Goal: Task Accomplishment & Management: Manage account settings

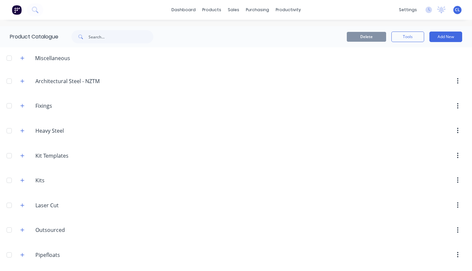
scroll to position [38, 0]
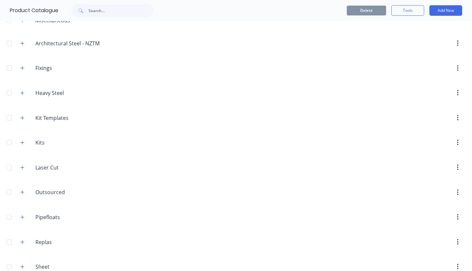
click at [22, 241] on icon "button" at bounding box center [22, 241] width 4 height 5
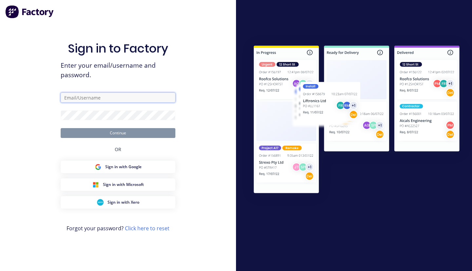
click at [93, 94] on input "text" at bounding box center [118, 97] width 115 height 10
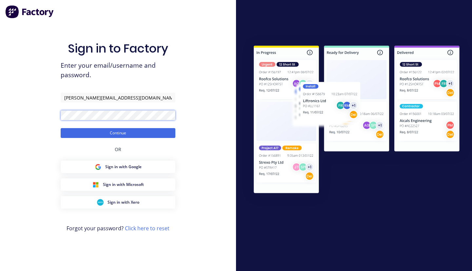
click at [61, 128] on button "Continue" at bounding box center [118, 133] width 115 height 10
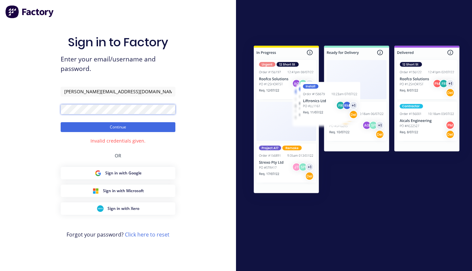
click at [45, 108] on div "Sign in to Factory Enter your email/username and password. [PERSON_NAME][EMAIL_…" at bounding box center [118, 135] width 236 height 271
click at [123, 129] on button "Continue" at bounding box center [118, 127] width 115 height 10
click at [61, 122] on button "Continue" at bounding box center [118, 127] width 115 height 10
click at [40, 102] on div "Sign in to Factory Enter your email/username and password. [PERSON_NAME][EMAIL_…" at bounding box center [118, 135] width 236 height 271
click at [61, 122] on button "Continue" at bounding box center [118, 127] width 115 height 10
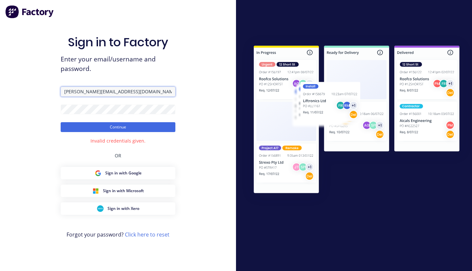
click at [89, 90] on input "[PERSON_NAME][EMAIL_ADDRESS][DOMAIN_NAME]" at bounding box center [118, 92] width 115 height 10
type input "[PERSON_NAME][EMAIL_ADDRESS][DOMAIN_NAME]"
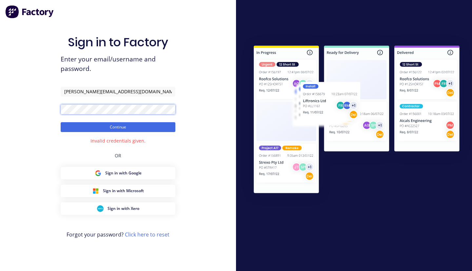
click at [50, 110] on div "Sign in to Factory Enter your email/username and password. [PERSON_NAME][EMAIL_…" at bounding box center [118, 135] width 236 height 271
click at [61, 122] on button "Continue" at bounding box center [118, 127] width 115 height 10
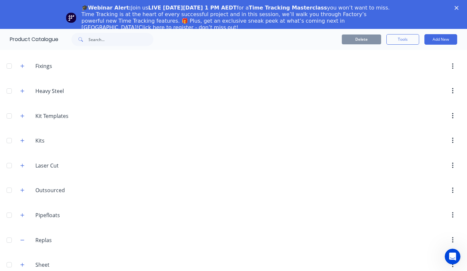
scroll to position [77, 0]
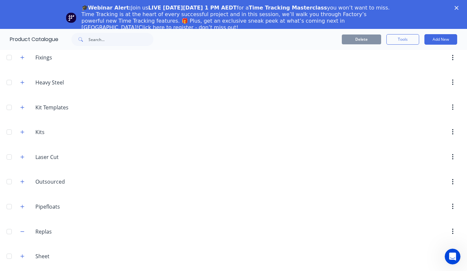
click at [24, 232] on icon "button" at bounding box center [22, 231] width 4 height 5
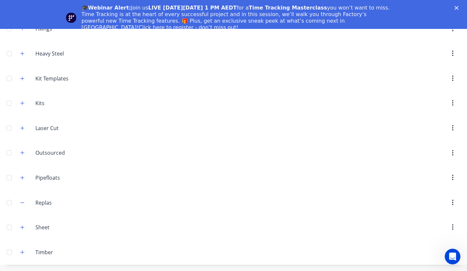
click at [22, 202] on icon "button" at bounding box center [22, 202] width 4 height 5
click at [22, 130] on icon "button" at bounding box center [22, 128] width 4 height 5
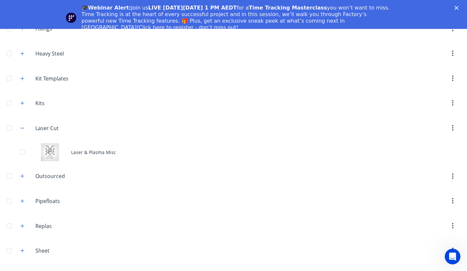
click at [22, 130] on icon "button" at bounding box center [22, 128] width 4 height 5
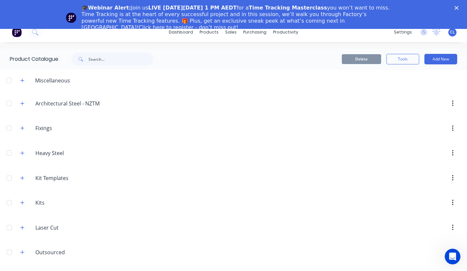
scroll to position [0, 0]
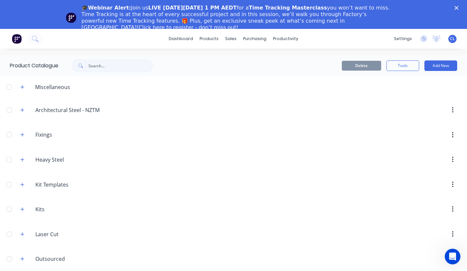
click at [238, 24] on link "Click here to register - don’t miss out!" at bounding box center [189, 27] width 100 height 6
click at [232, 151] on header "Heavy.Steel Heavy Steel" at bounding box center [233, 159] width 467 height 25
